Goal: Information Seeking & Learning: Learn about a topic

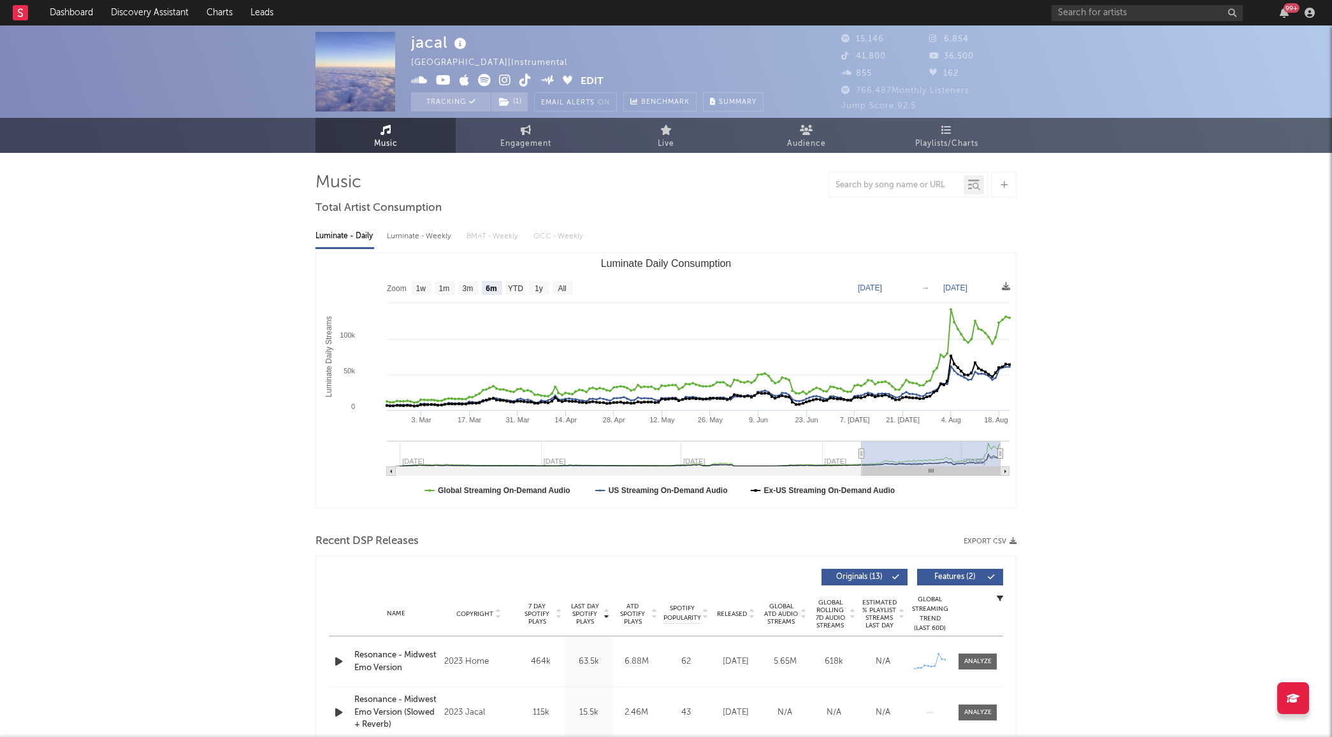
select select "6m"
drag, startPoint x: 0, startPoint y: 0, endPoint x: 194, endPoint y: 278, distance: 339.0
click at [1124, 11] on input "text" at bounding box center [1146, 13] width 191 height 16
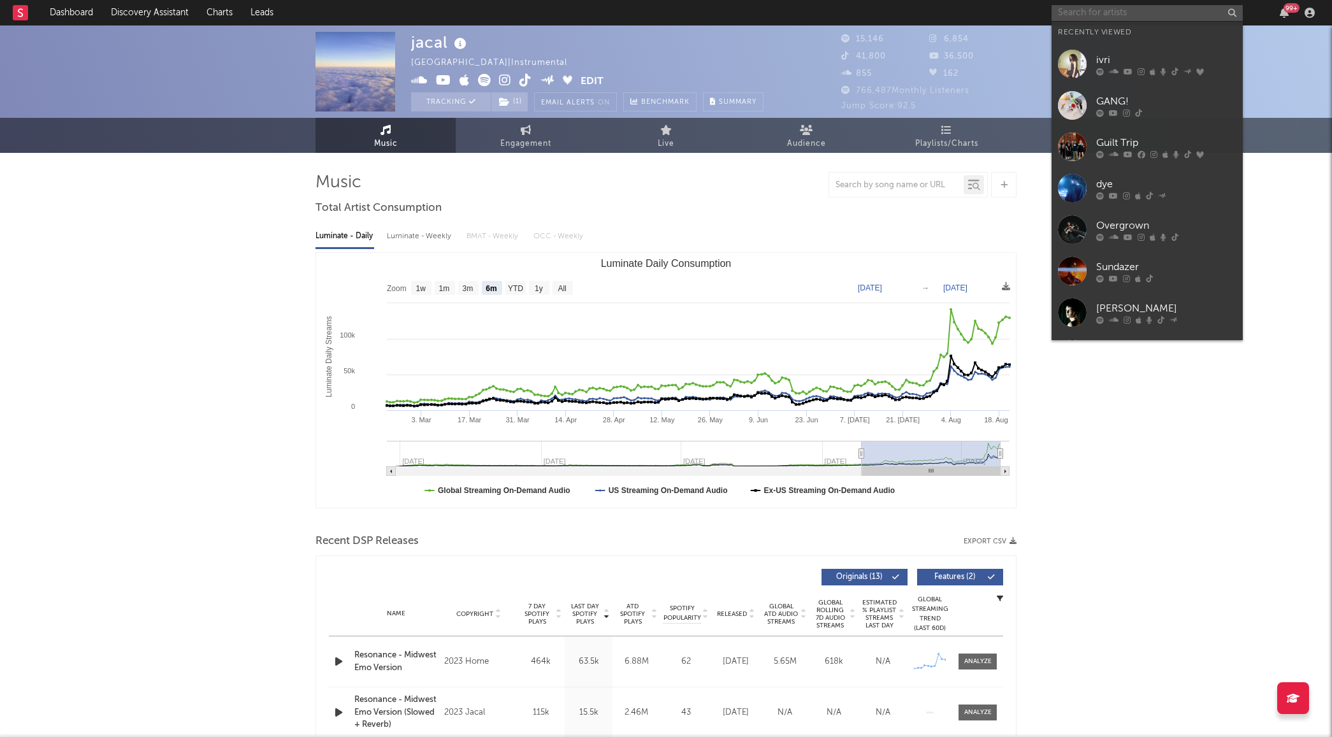
scroll to position [2, 0]
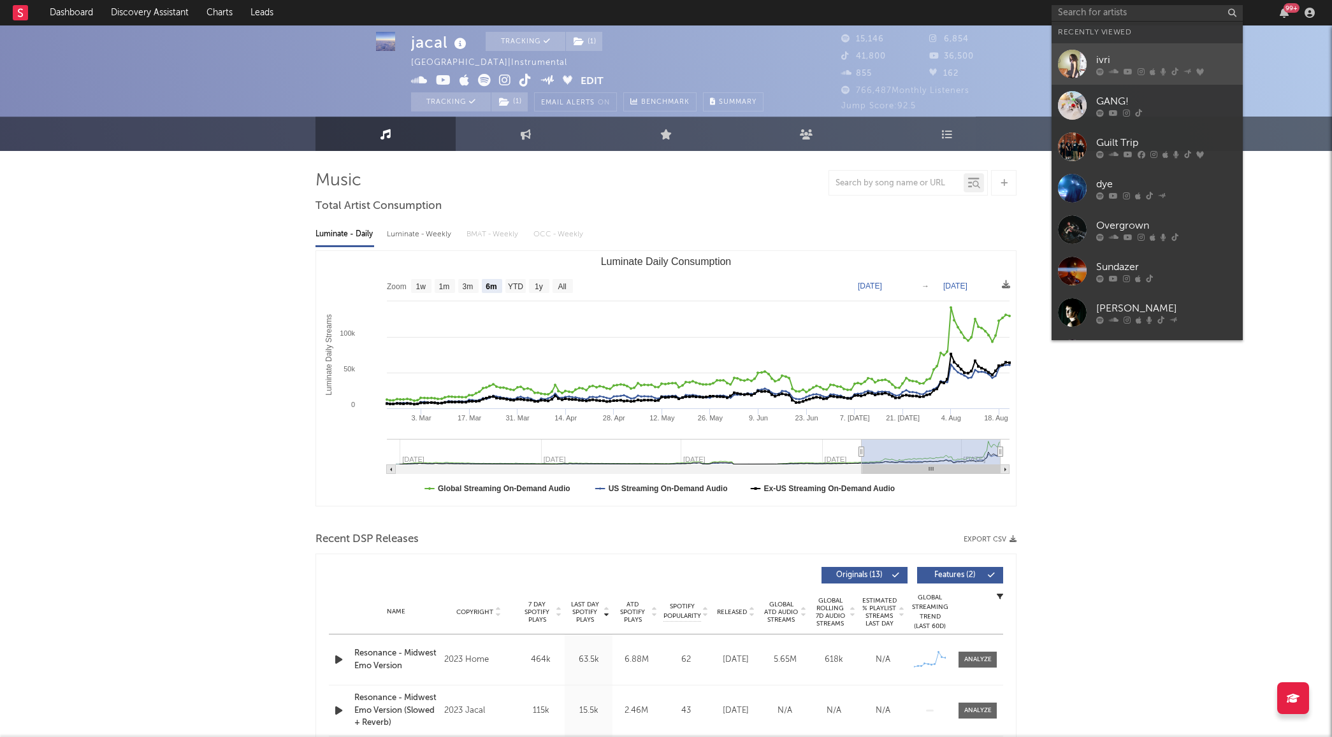
click at [1119, 62] on div "ivri" at bounding box center [1166, 59] width 140 height 15
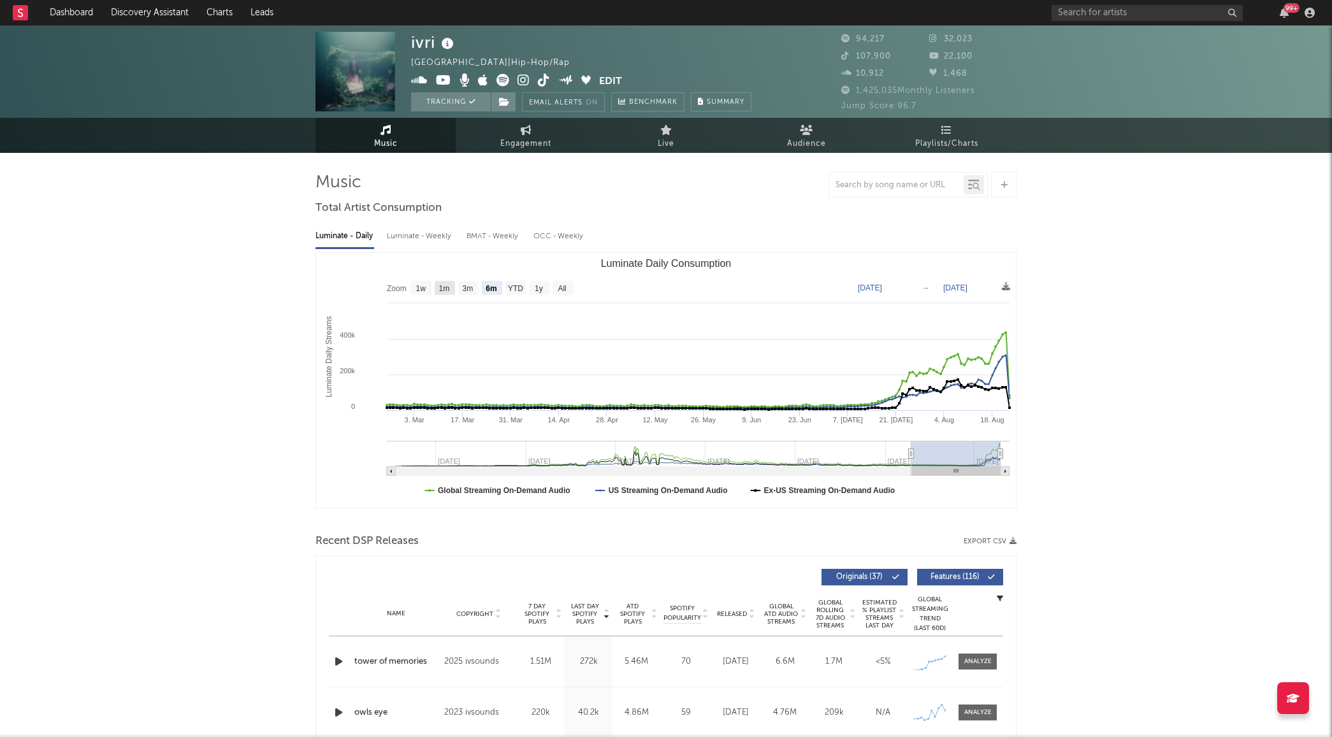
click at [447, 289] on text "1m" at bounding box center [444, 288] width 11 height 9
select select "1m"
type input "[DATE]"
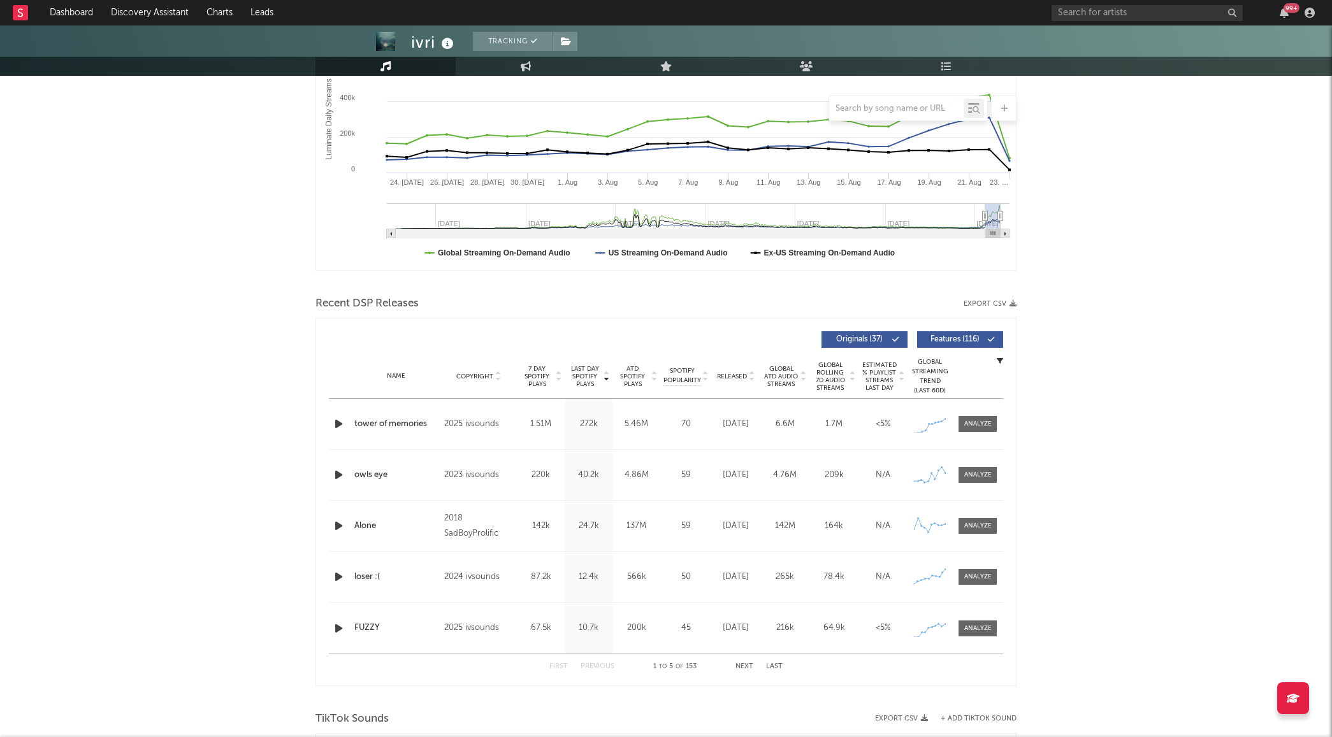
scroll to position [243, 0]
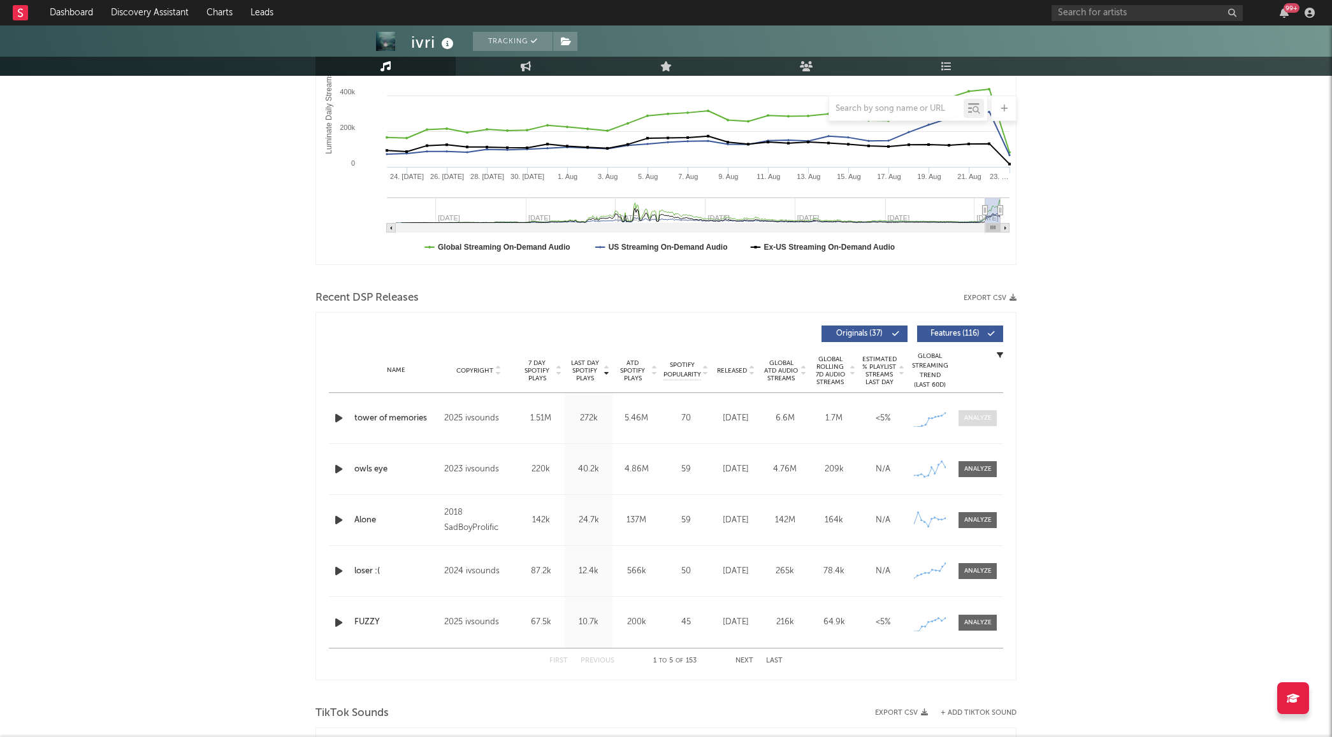
click at [991, 424] on span at bounding box center [977, 418] width 38 height 16
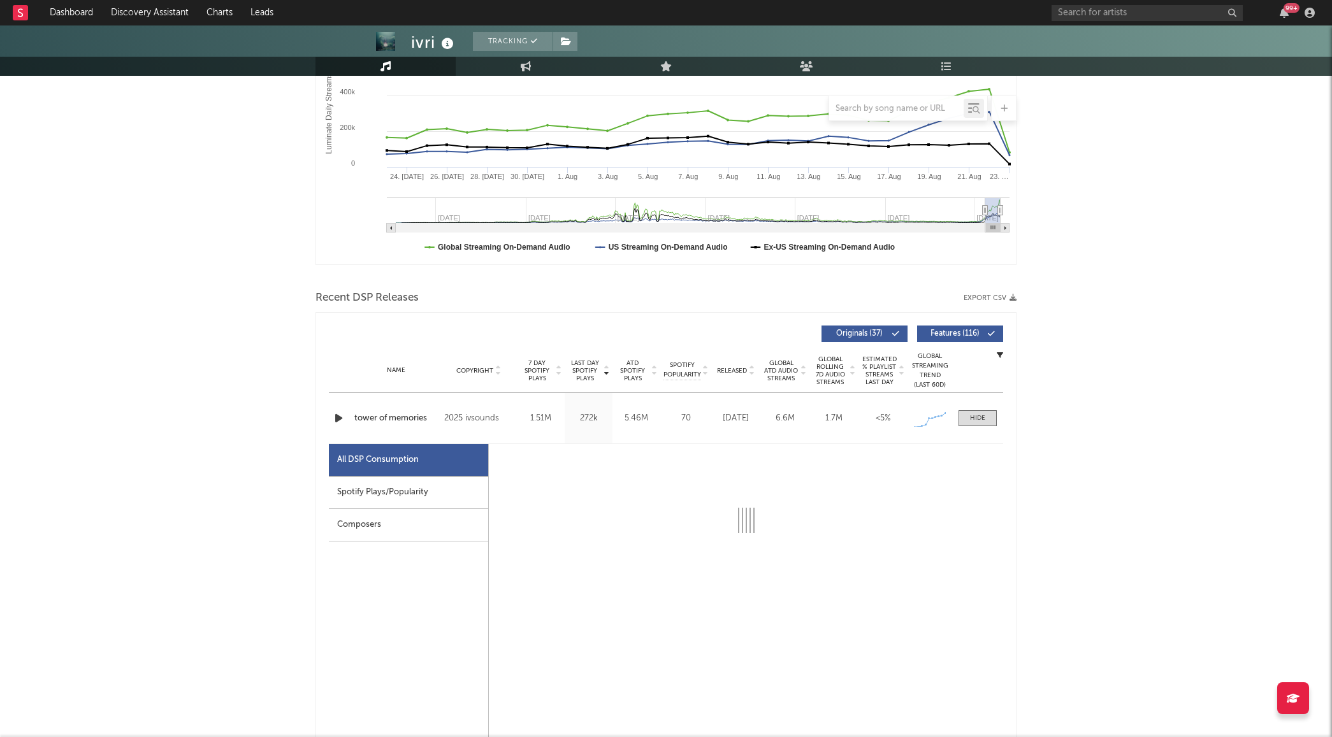
select select "1w"
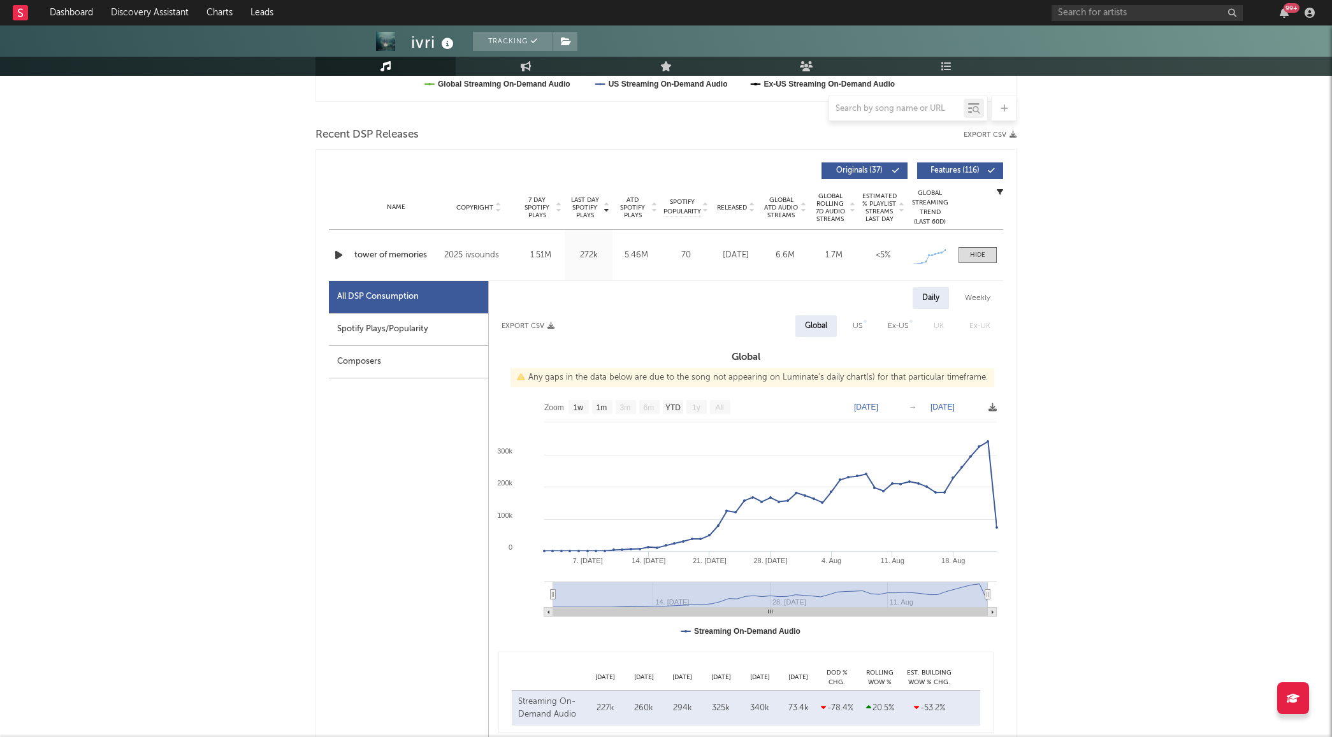
scroll to position [578, 0]
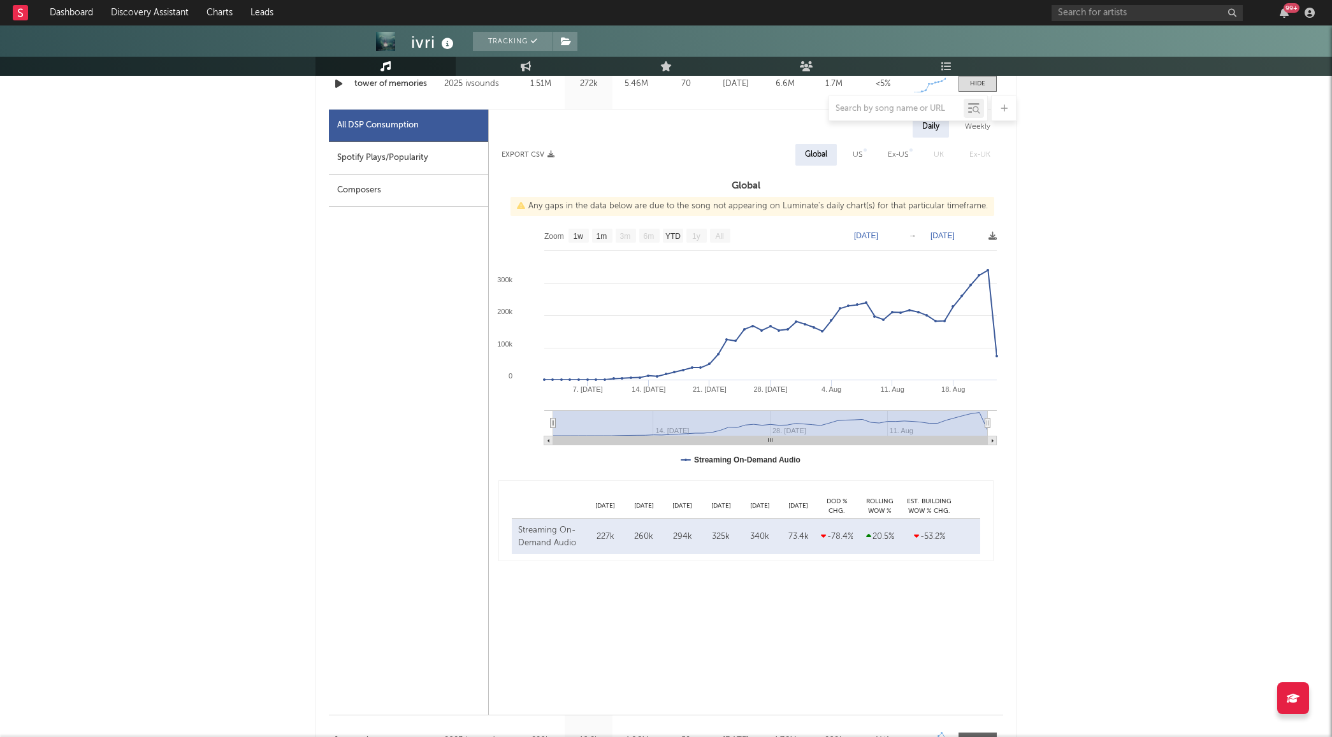
click at [388, 497] on div "All DSP Consumption Spotify Plays/Popularity Composers" at bounding box center [409, 412] width 160 height 605
click at [1218, 263] on div "ivri Tracking [GEOGRAPHIC_DATA] | Hip-Hop/Rap Edit Tracking Email Alerts On Ben…" at bounding box center [666, 713] width 1332 height 2531
click at [1174, 185] on div "ivri Tracking [GEOGRAPHIC_DATA] | Hip-Hop/Rap Edit Tracking Email Alerts On Ben…" at bounding box center [666, 713] width 1332 height 2531
